Goal: Information Seeking & Learning: Learn about a topic

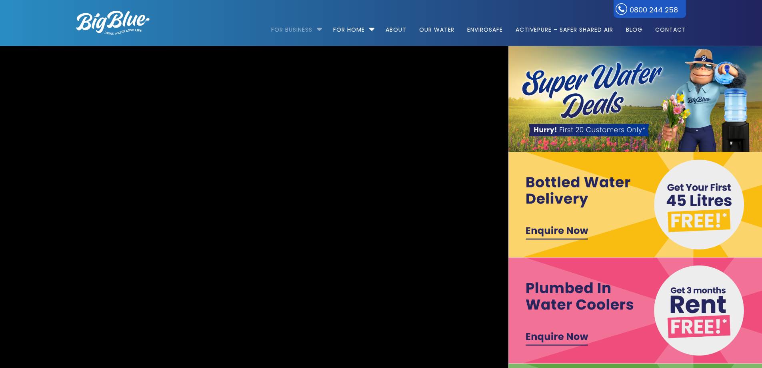
click at [301, 32] on link "For Business" at bounding box center [294, 26] width 47 height 52
click at [300, 32] on link "For Business" at bounding box center [294, 26] width 47 height 52
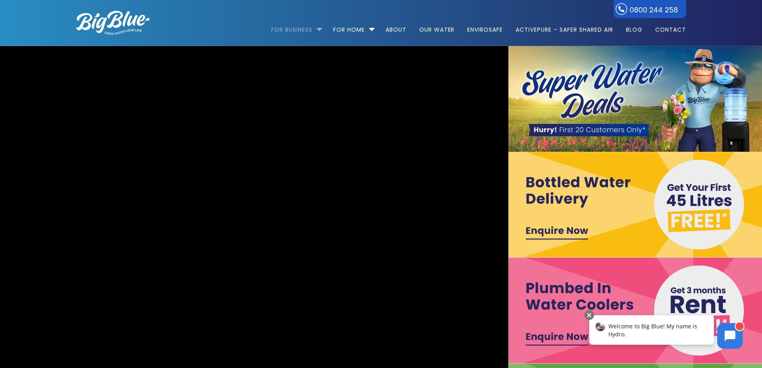
click at [290, 29] on link "For Business" at bounding box center [294, 26] width 47 height 52
click at [278, 26] on link "For Business" at bounding box center [294, 26] width 47 height 52
click at [280, 29] on link "For Business" at bounding box center [294, 26] width 47 height 52
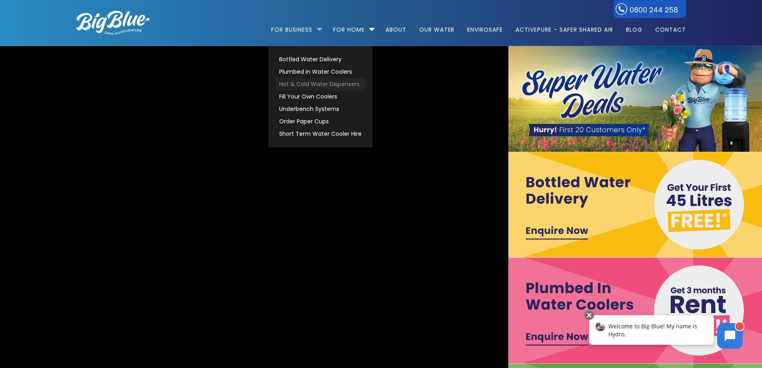
click at [299, 79] on link "Hot & Cold Water Dispensers" at bounding box center [321, 84] width 90 height 12
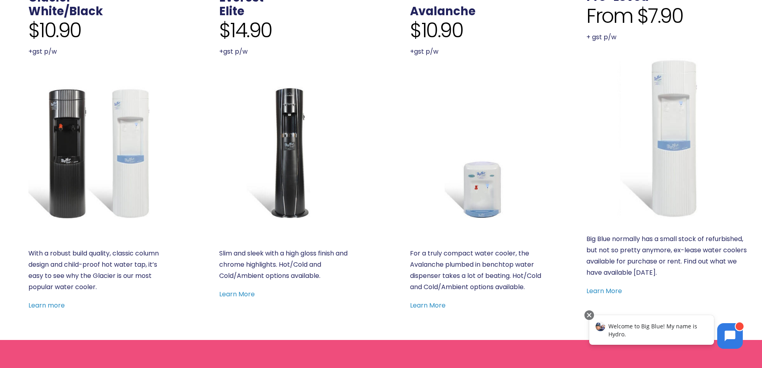
scroll to position [360, 0]
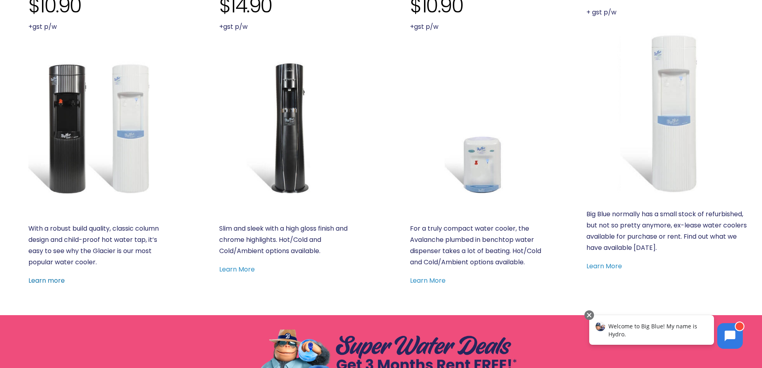
click at [42, 281] on link "Learn more" at bounding box center [46, 280] width 36 height 9
